Goal: Task Accomplishment & Management: Manage account settings

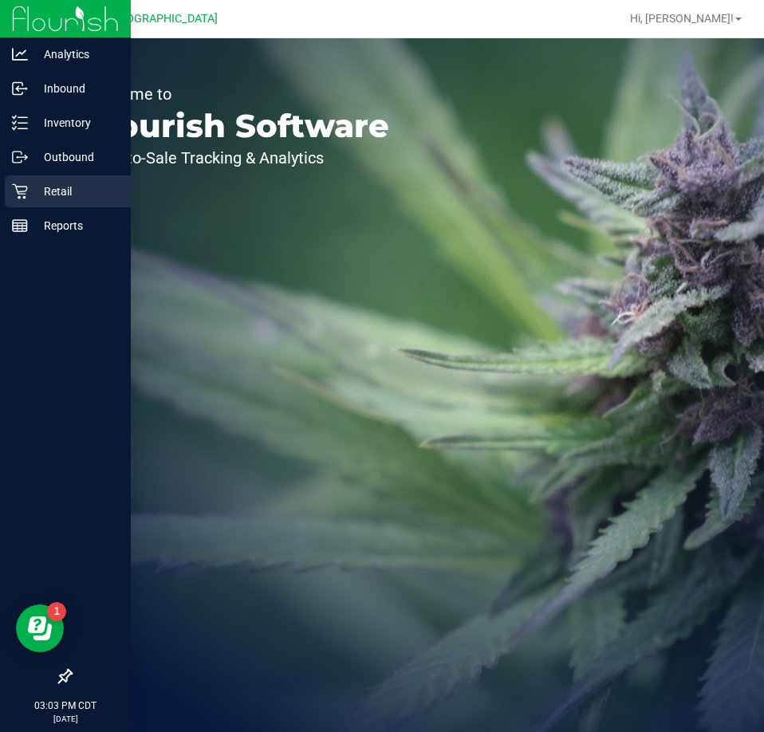
click at [13, 191] on icon at bounding box center [20, 191] width 16 height 16
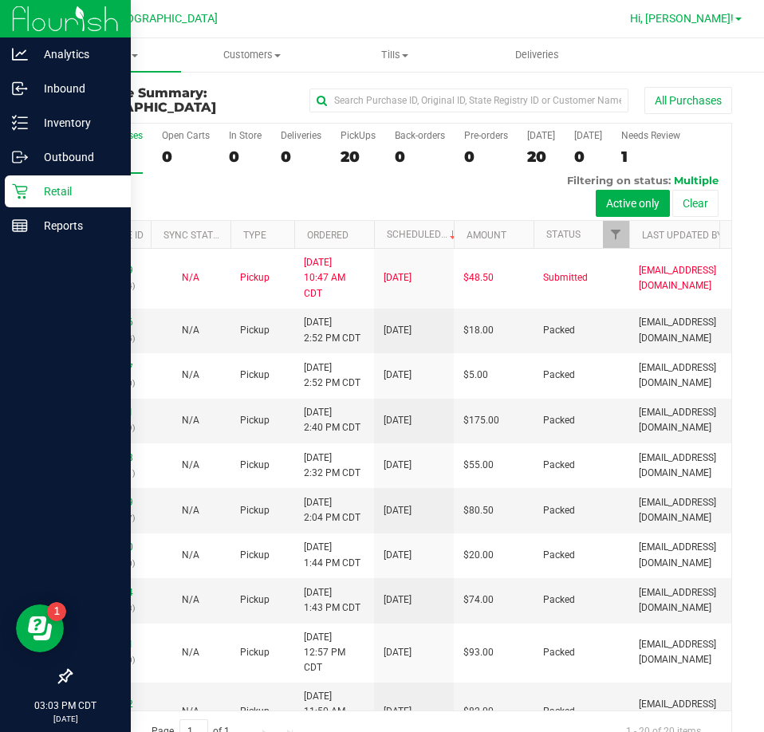
click at [700, 12] on span "Hi, [PERSON_NAME]!" at bounding box center [682, 18] width 104 height 13
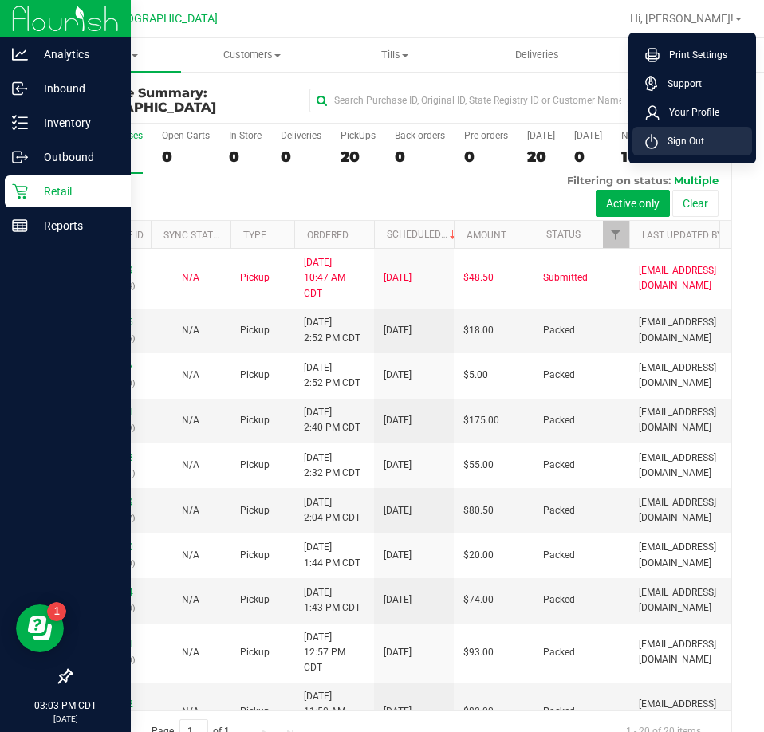
click at [688, 128] on li "Sign Out" at bounding box center [693, 141] width 120 height 29
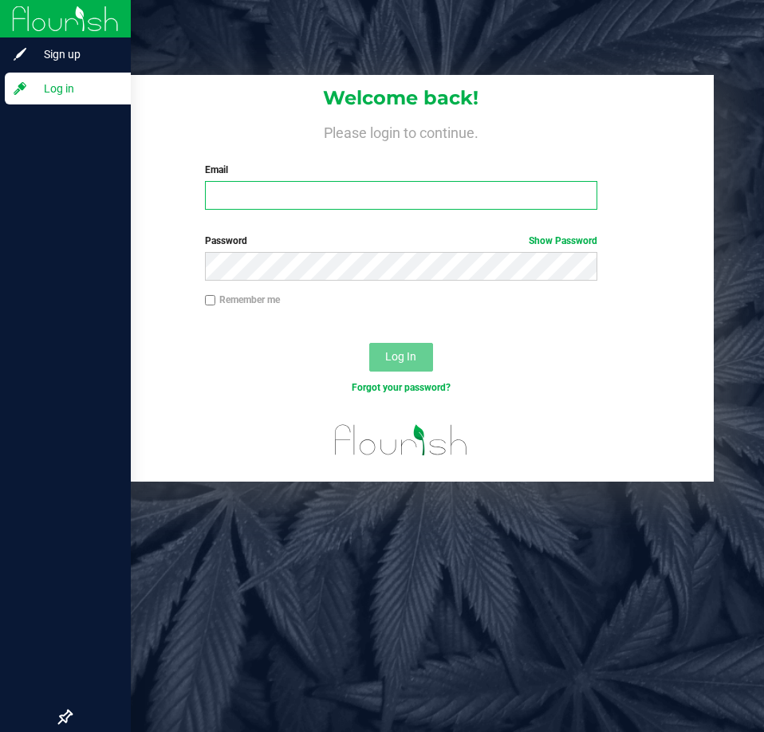
click at [449, 192] on input "Email" at bounding box center [401, 195] width 393 height 29
type input "[EMAIL_ADDRESS][DOMAIN_NAME]"
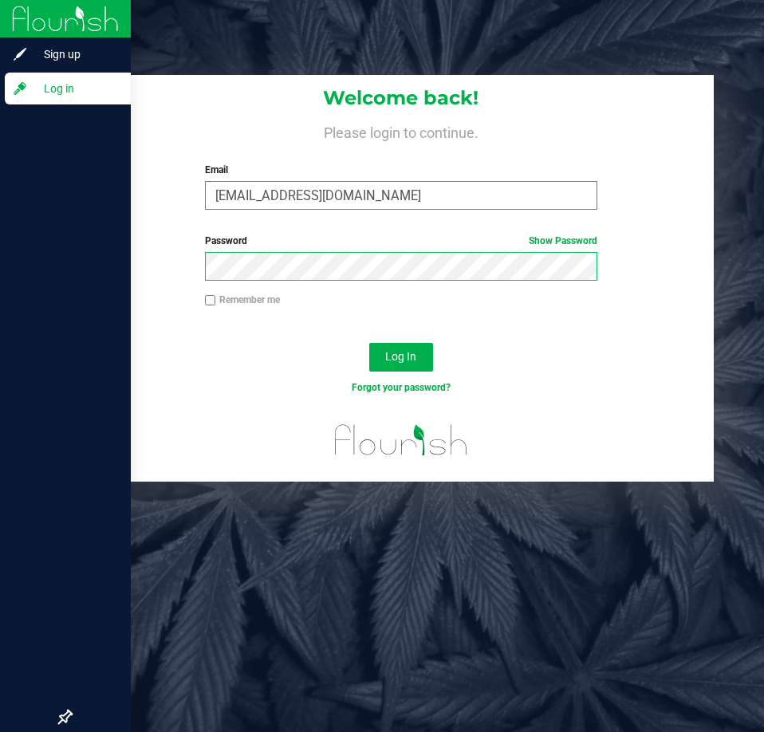
click at [369, 343] on button "Log In" at bounding box center [401, 357] width 64 height 29
